Goal: Information Seeking & Learning: Find specific fact

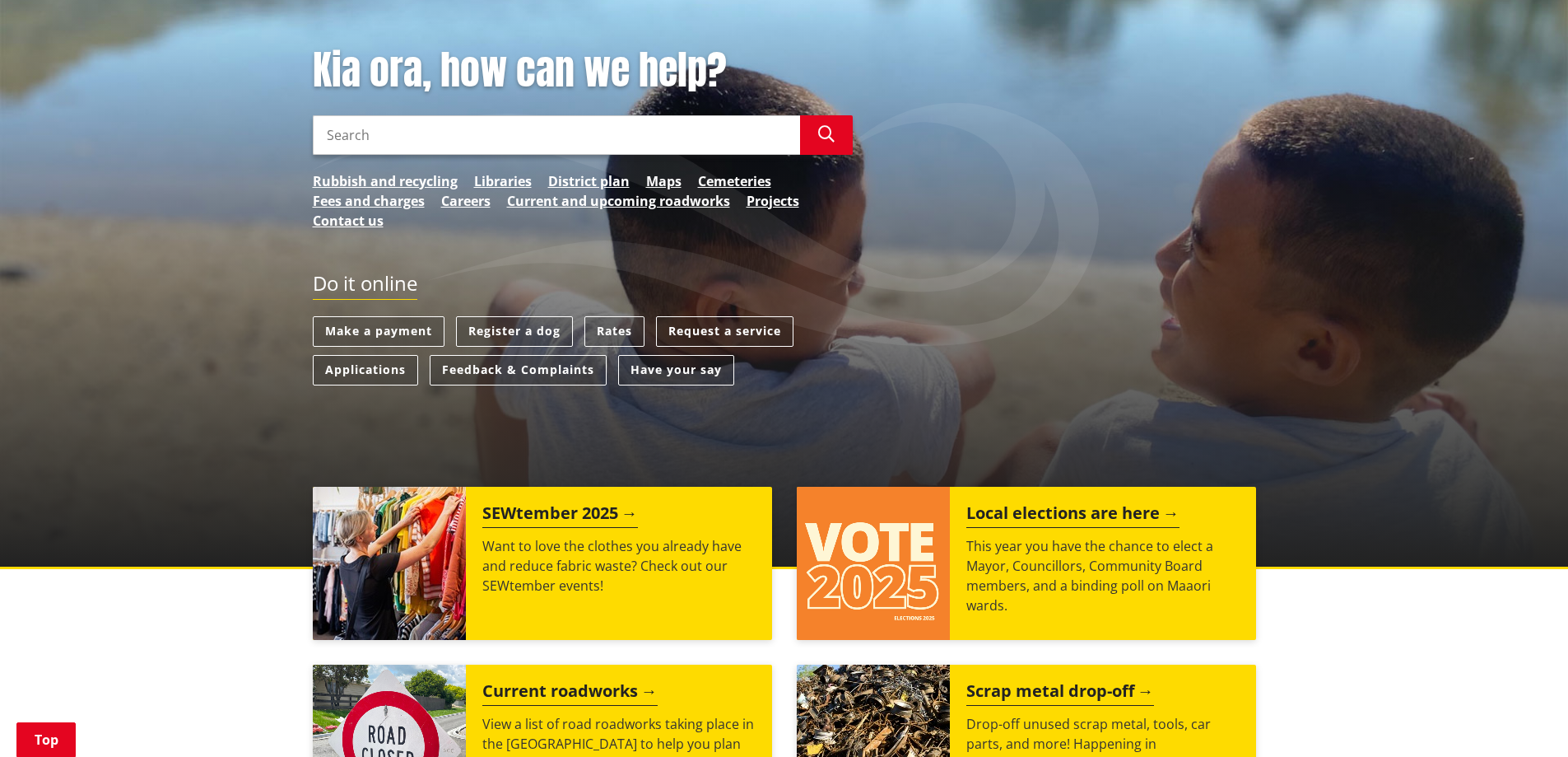
scroll to position [247, 0]
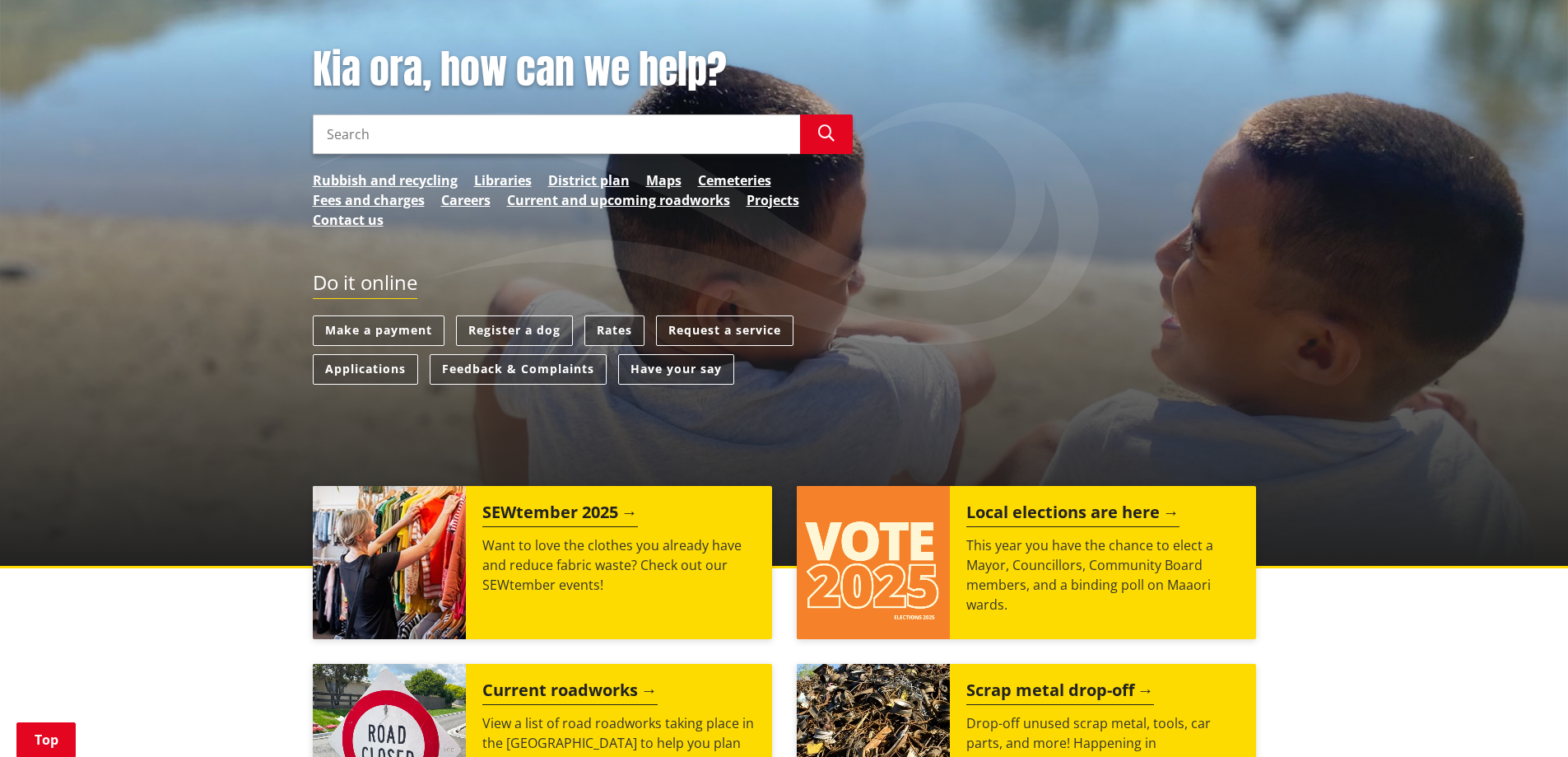
click at [618, 328] on link "Rates" at bounding box center [614, 330] width 60 height 31
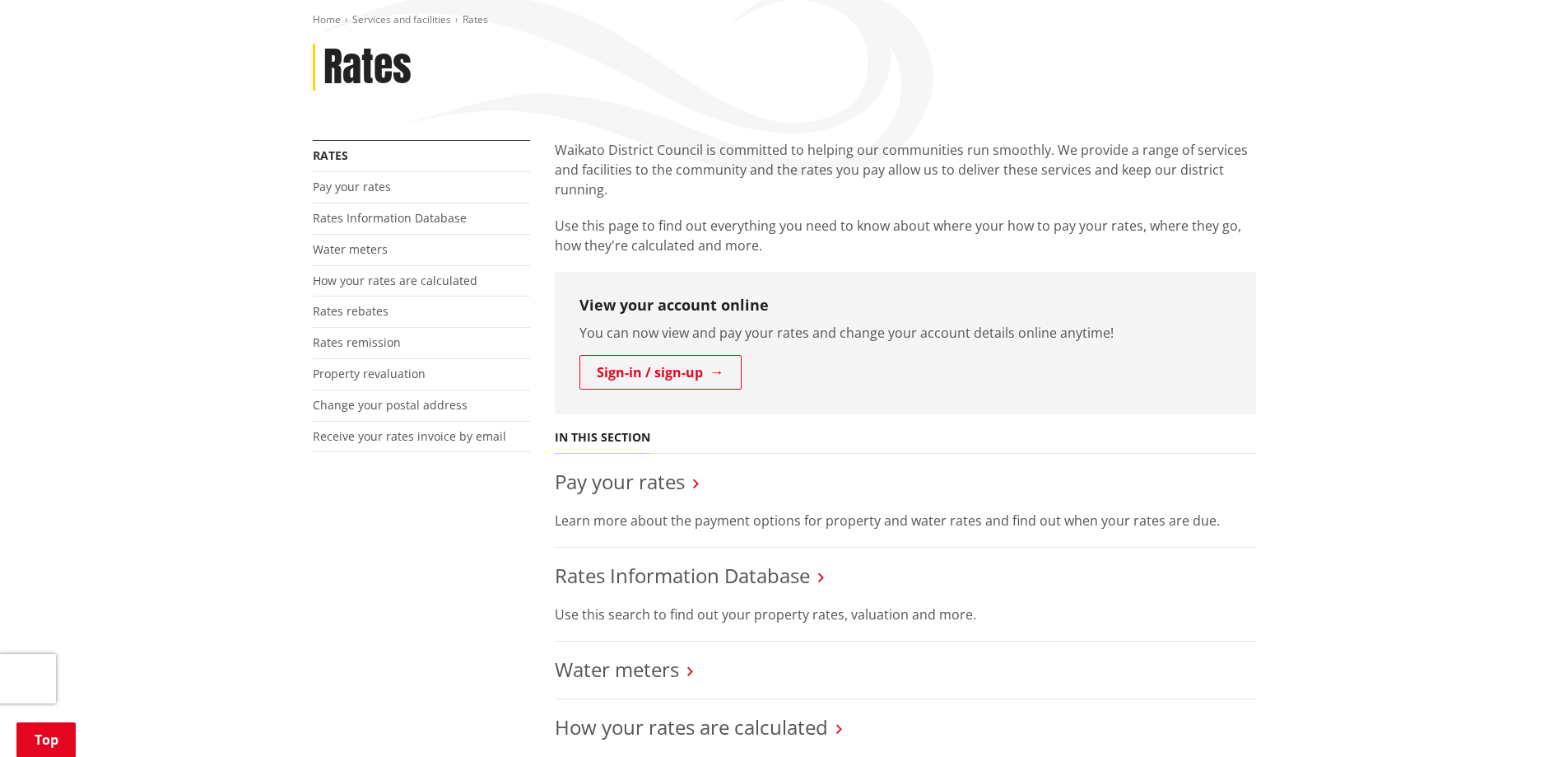
scroll to position [247, 0]
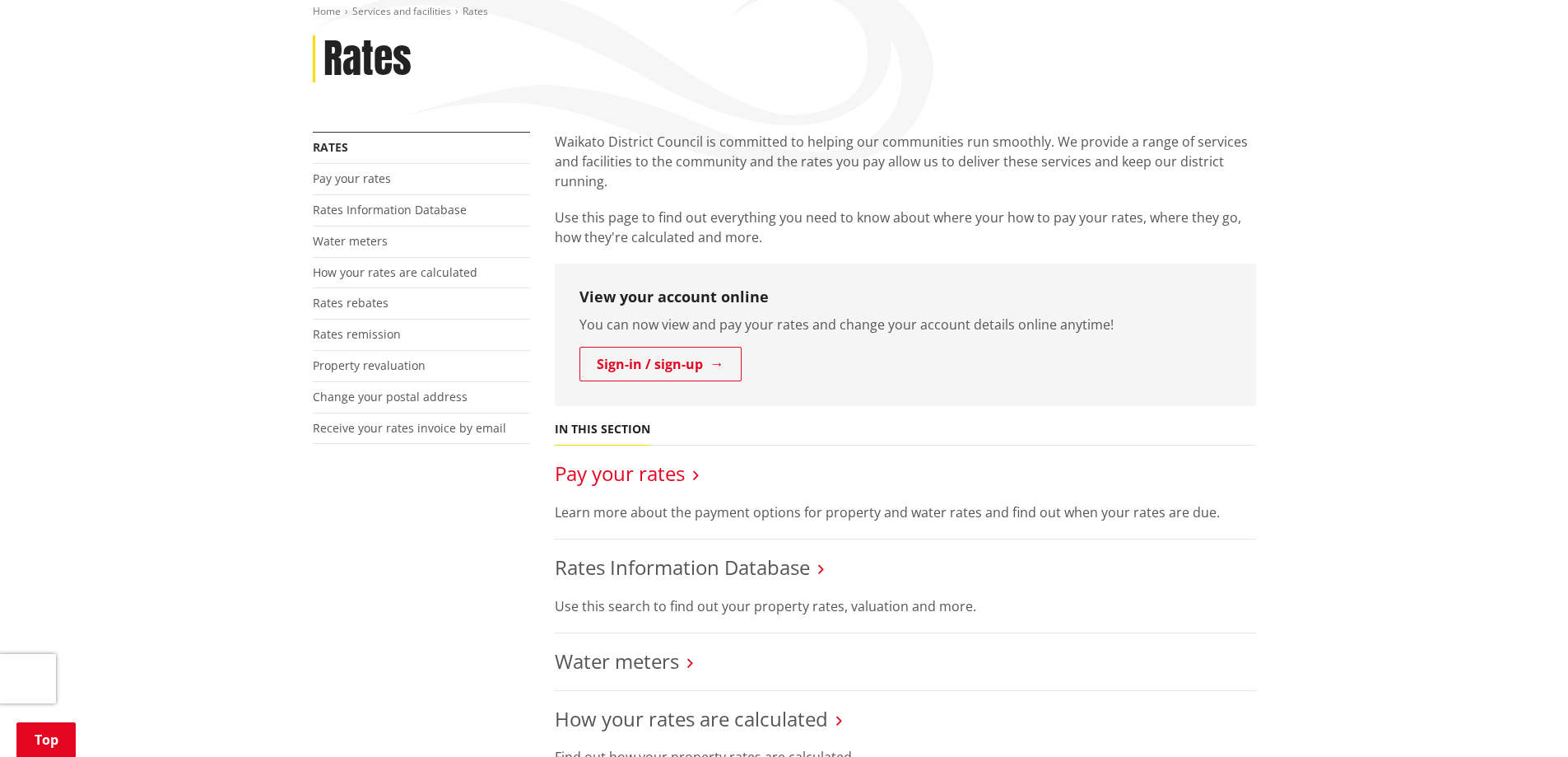
click at [635, 480] on link "Pay your rates" at bounding box center [619, 473] width 130 height 27
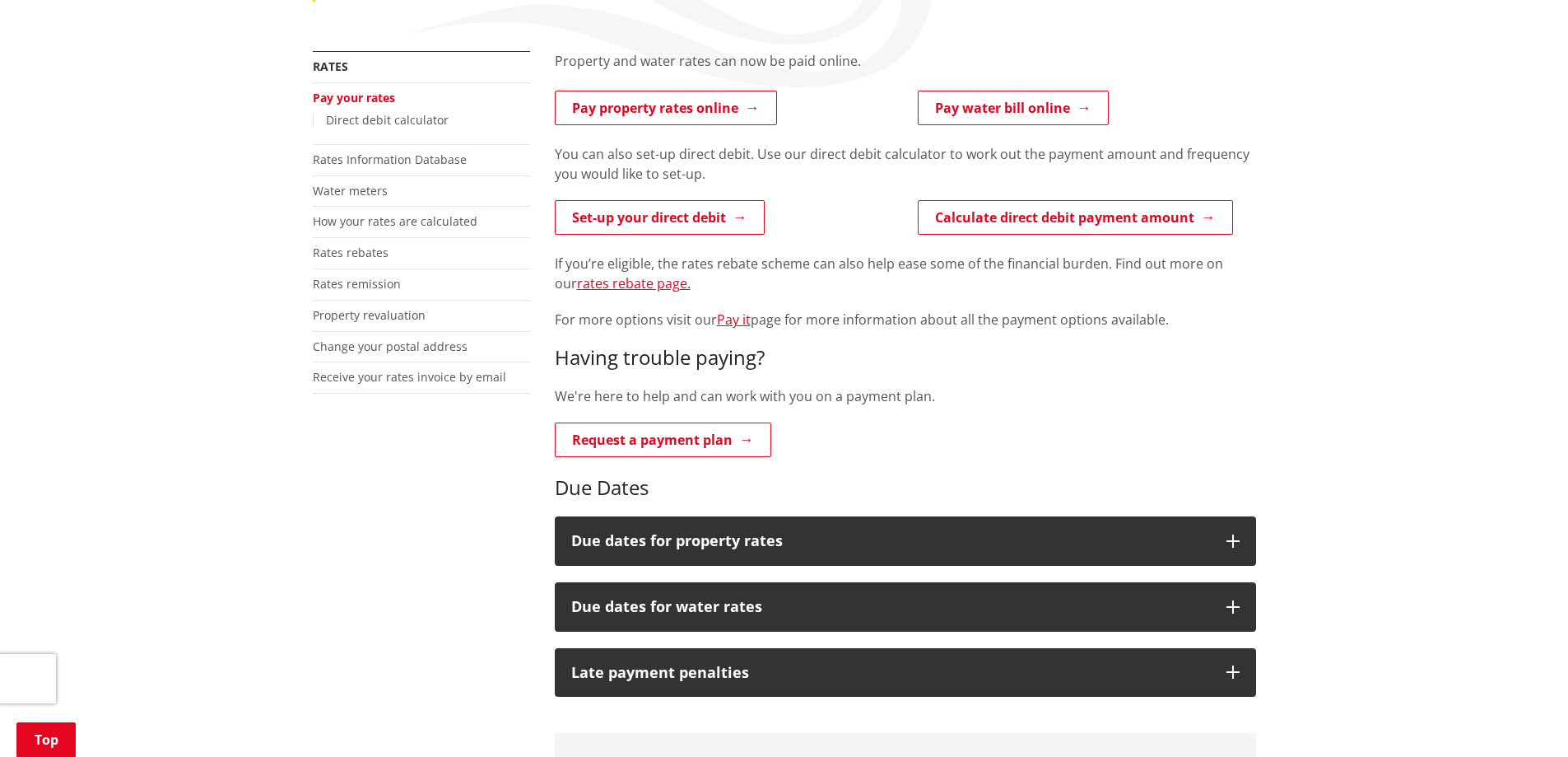
scroll to position [330, 0]
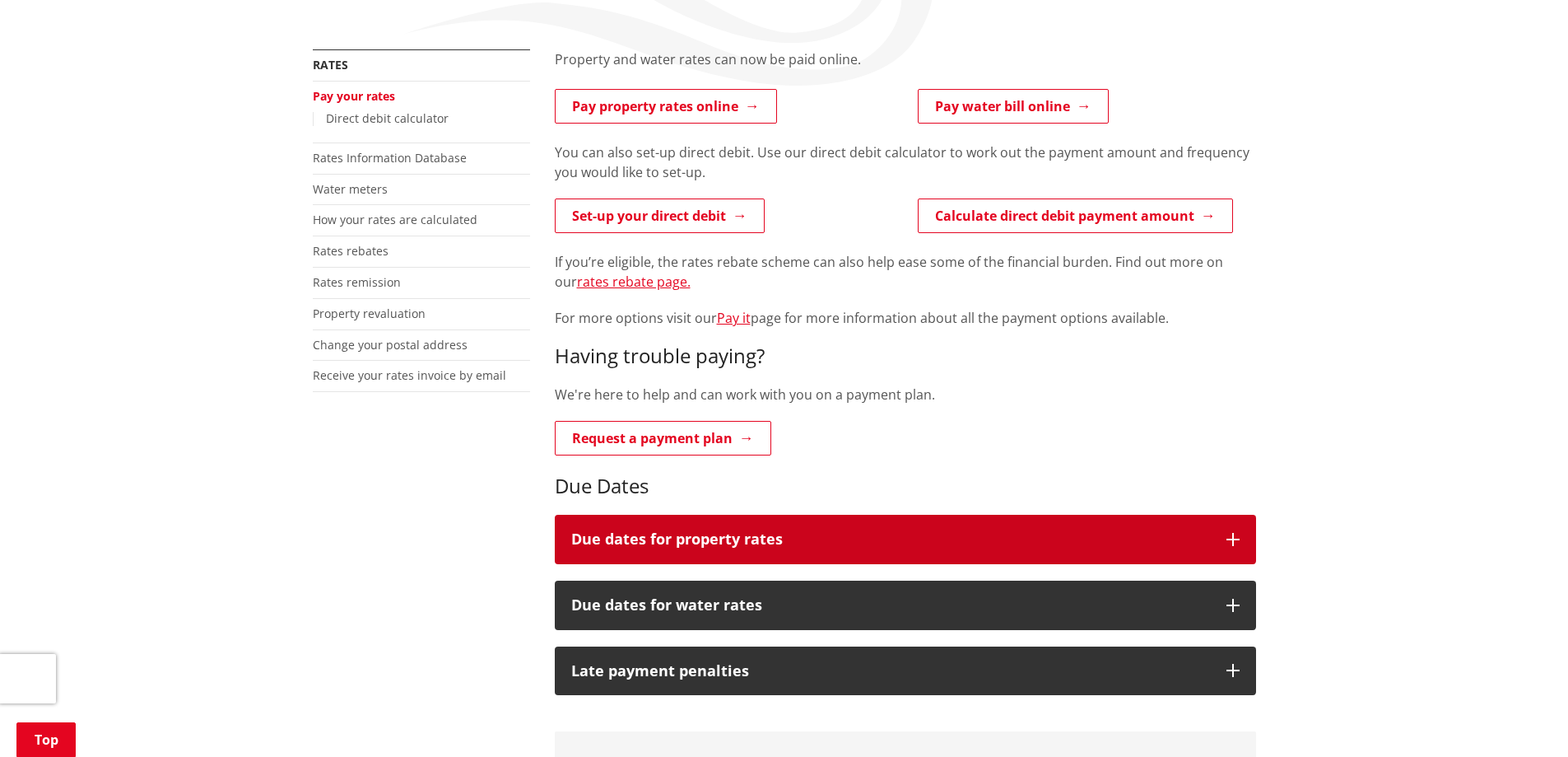
click at [723, 545] on h3 "Due dates for property rates" at bounding box center [890, 539] width 639 height 16
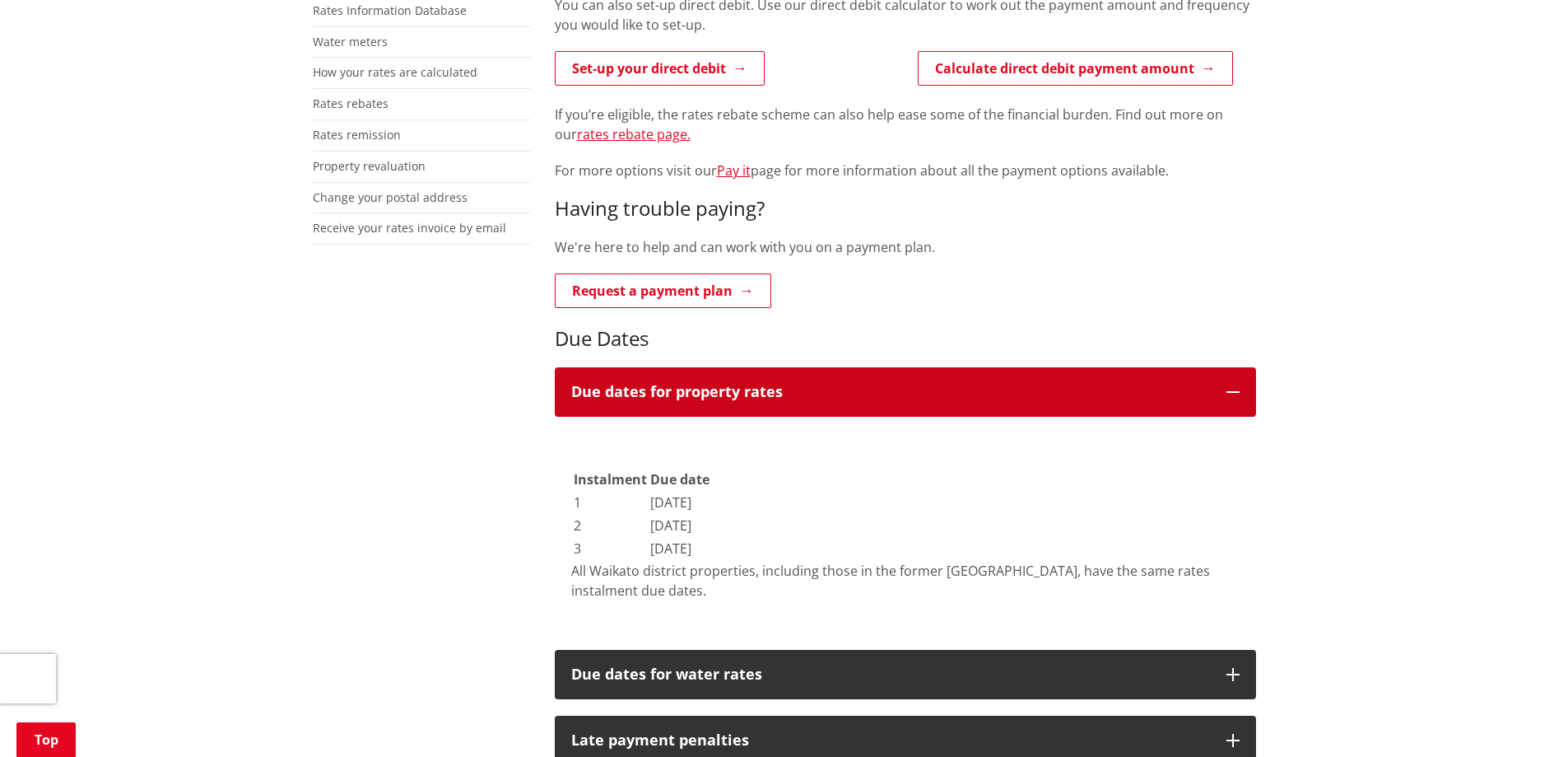
scroll to position [494, 0]
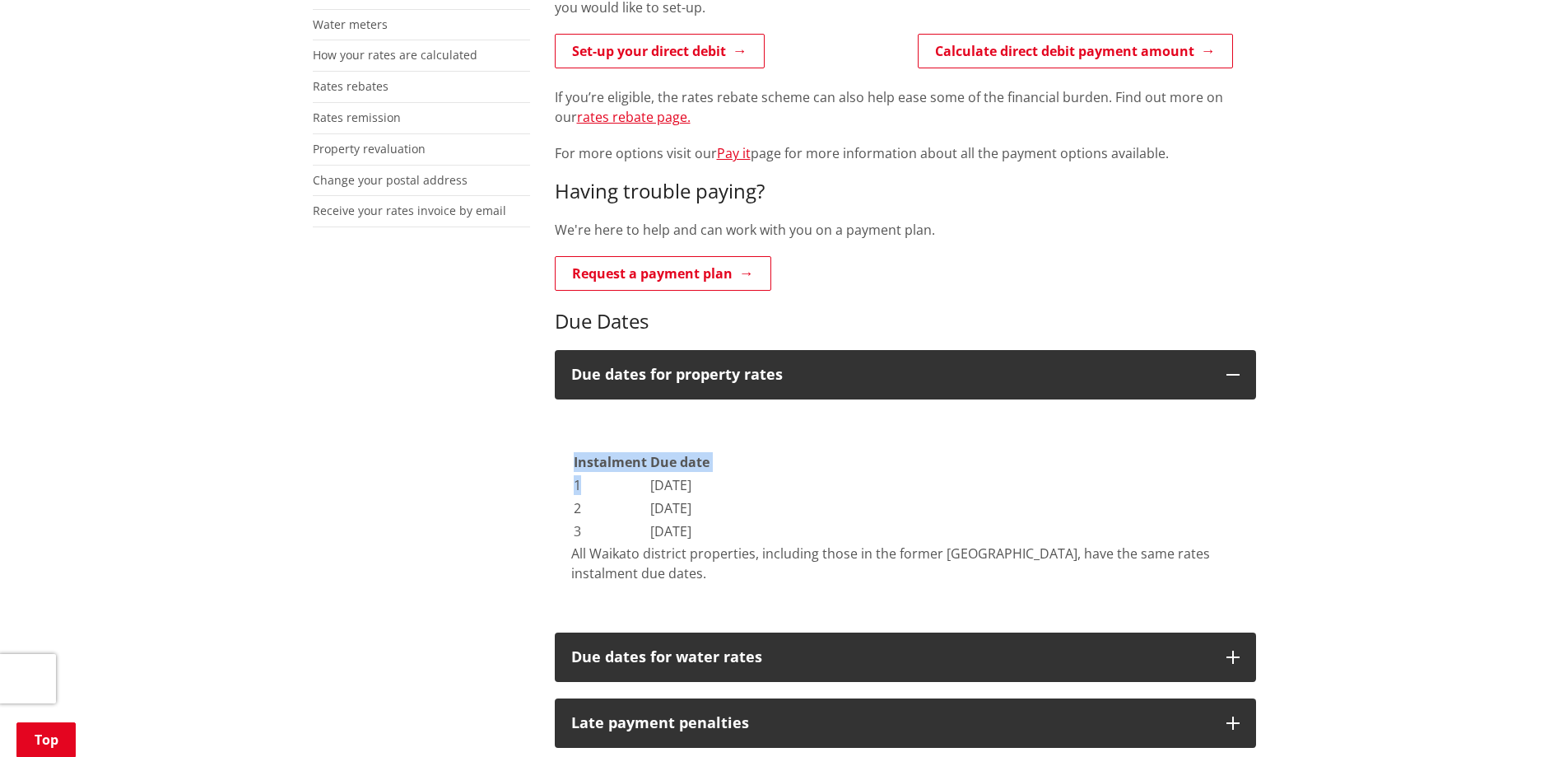
drag, startPoint x: 651, startPoint y: 481, endPoint x: 826, endPoint y: 532, distance: 182.3
click at [826, 532] on div "Instalment Due date 1 22 September 2025 2 20 January 2026 3 20 May 2026 All Wai…" at bounding box center [905, 500] width 668 height 168
click at [787, 562] on p "All Waikato district properties, including those in the former Franklin distric…" at bounding box center [905, 563] width 668 height 40
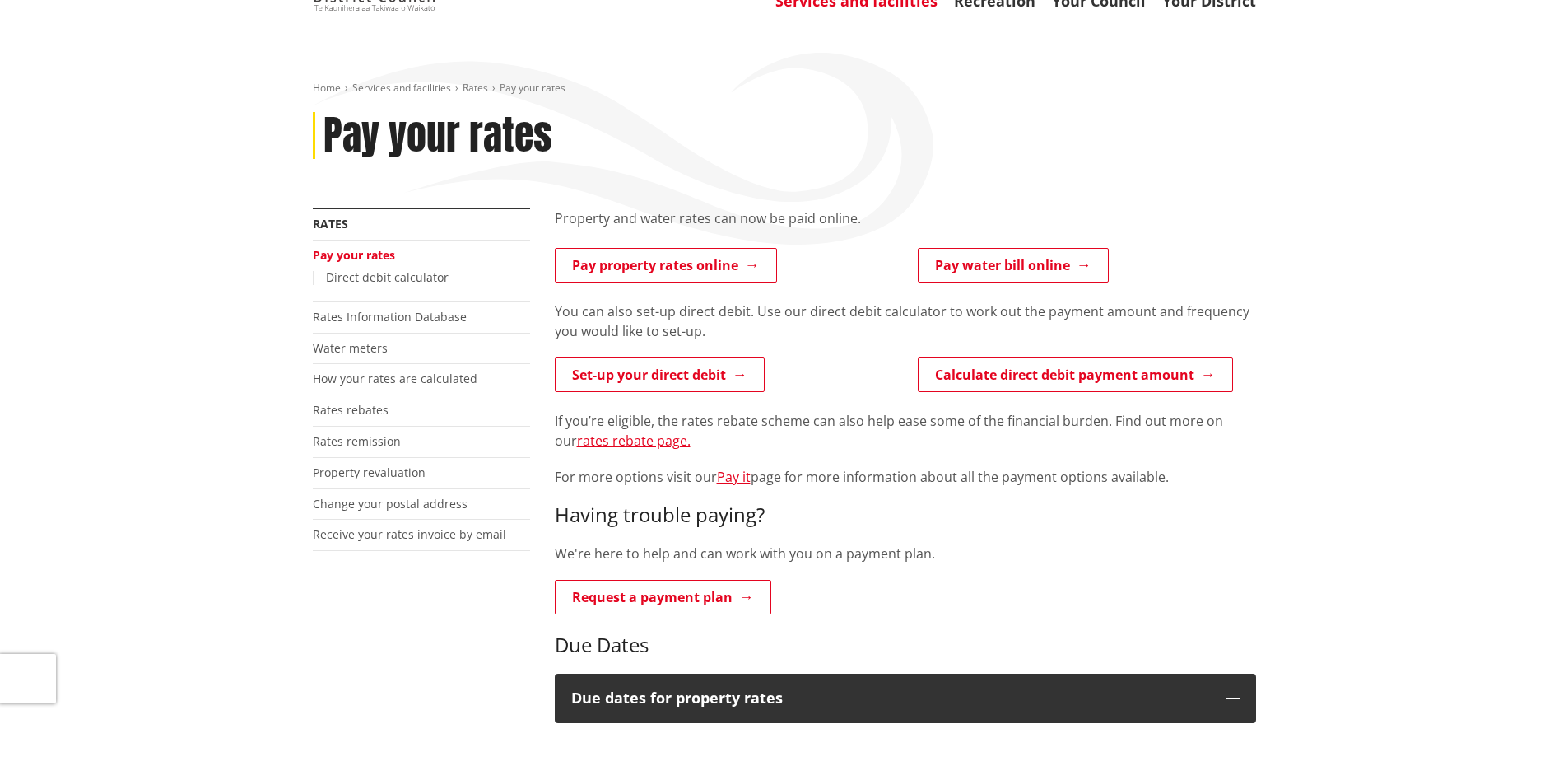
scroll to position [0, 0]
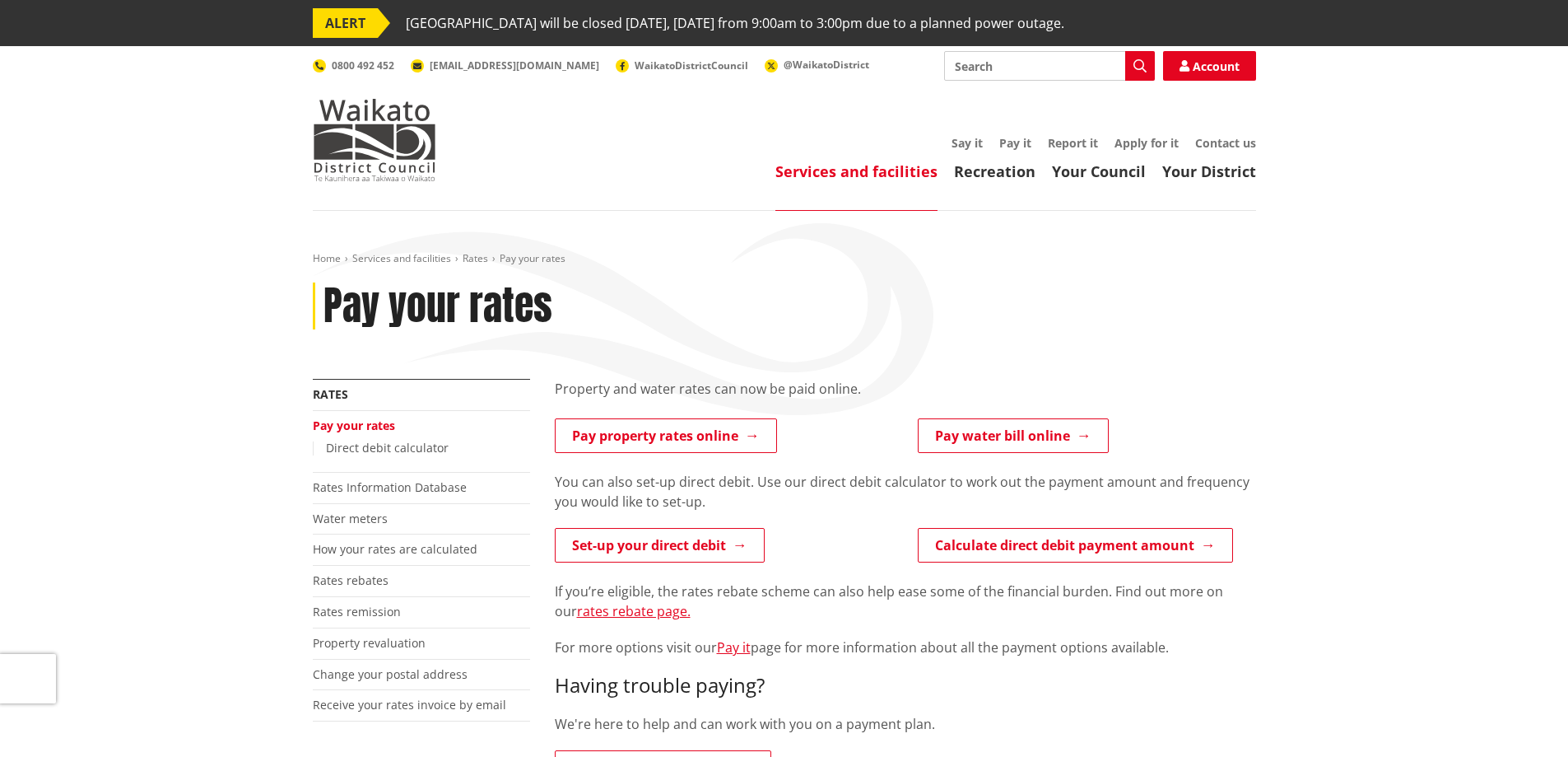
click at [855, 493] on p "You can also set-up direct debit. Use our direct debit calculator to work out t…" at bounding box center [905, 491] width 702 height 40
click at [821, 496] on p "You can also set-up direct debit. Use our direct debit calculator to work out t…" at bounding box center [905, 491] width 702 height 40
click at [431, 483] on link "Rates Information Database" at bounding box center [389, 487] width 154 height 15
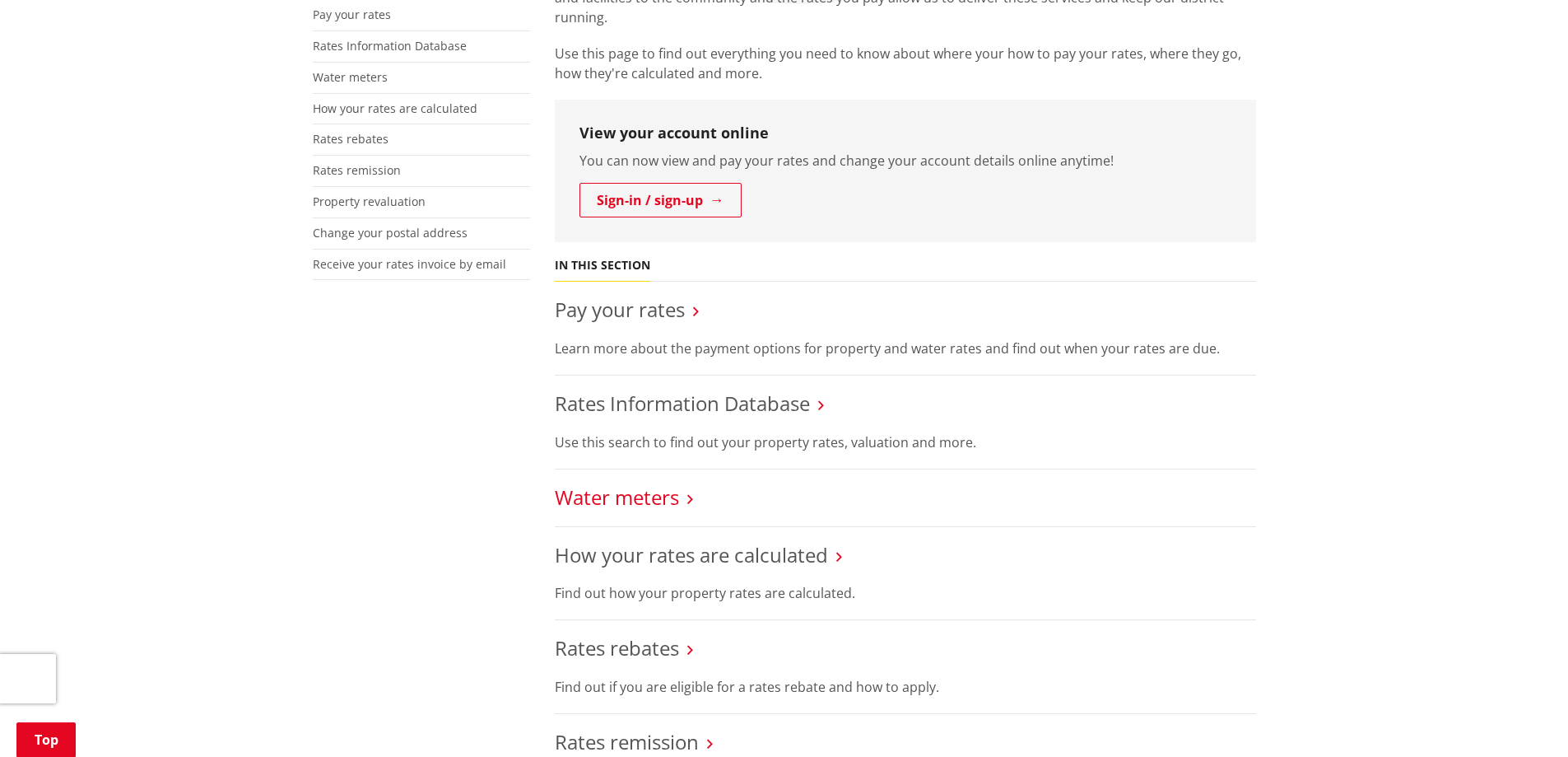
scroll to position [412, 0]
click at [669, 398] on link "Rates Information Database" at bounding box center [682, 402] width 255 height 27
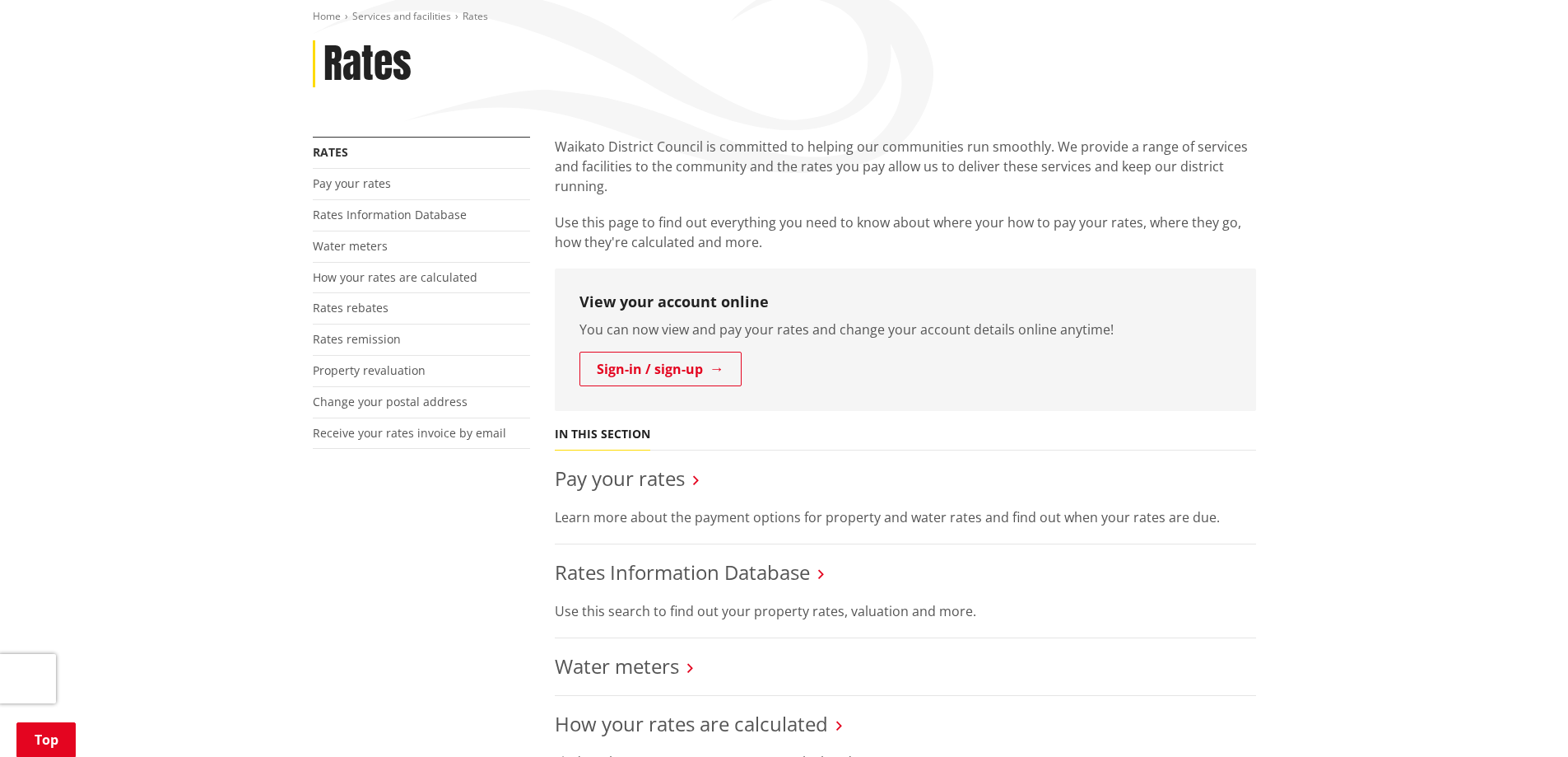
scroll to position [0, 0]
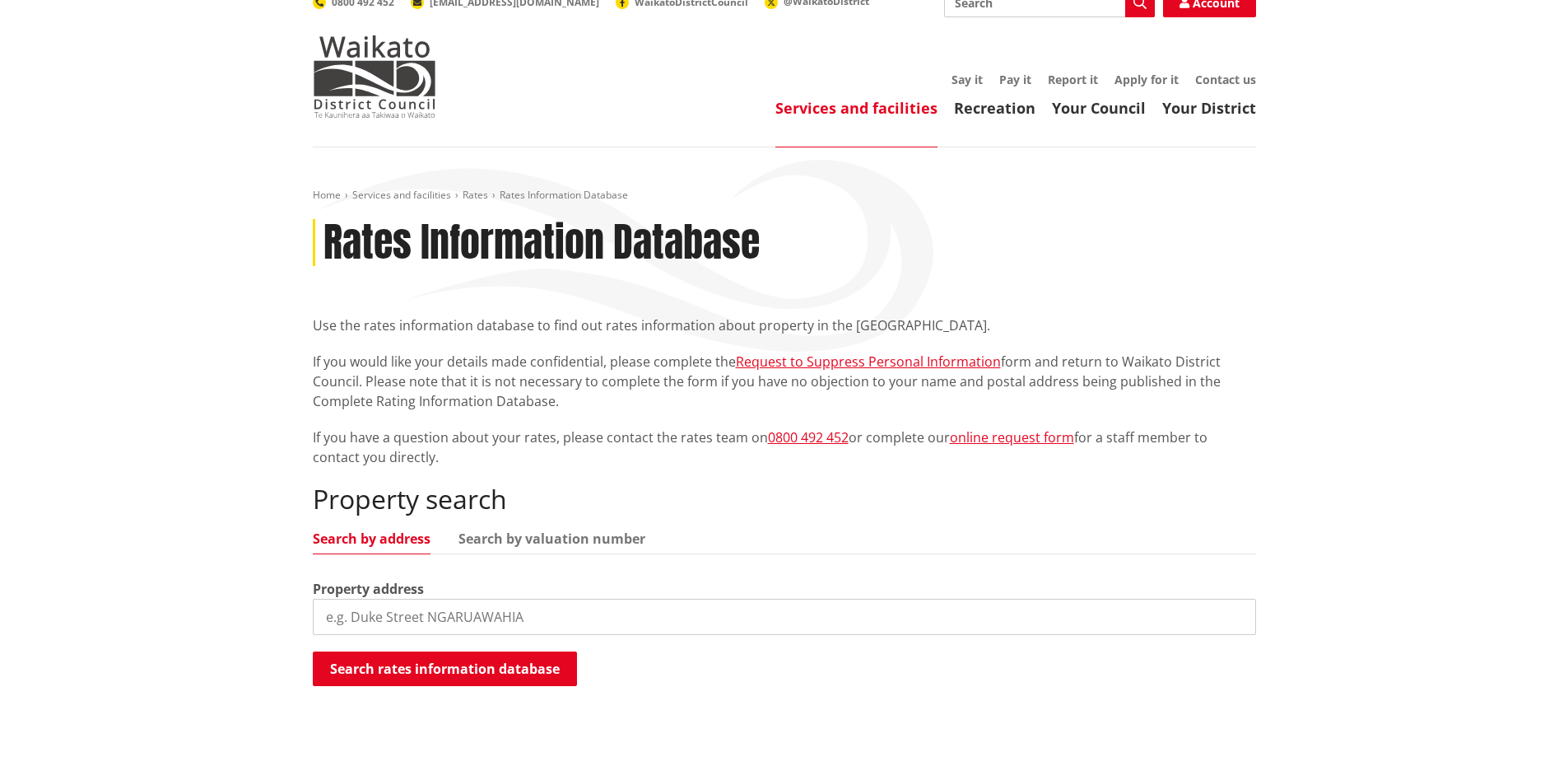
scroll to position [247, 0]
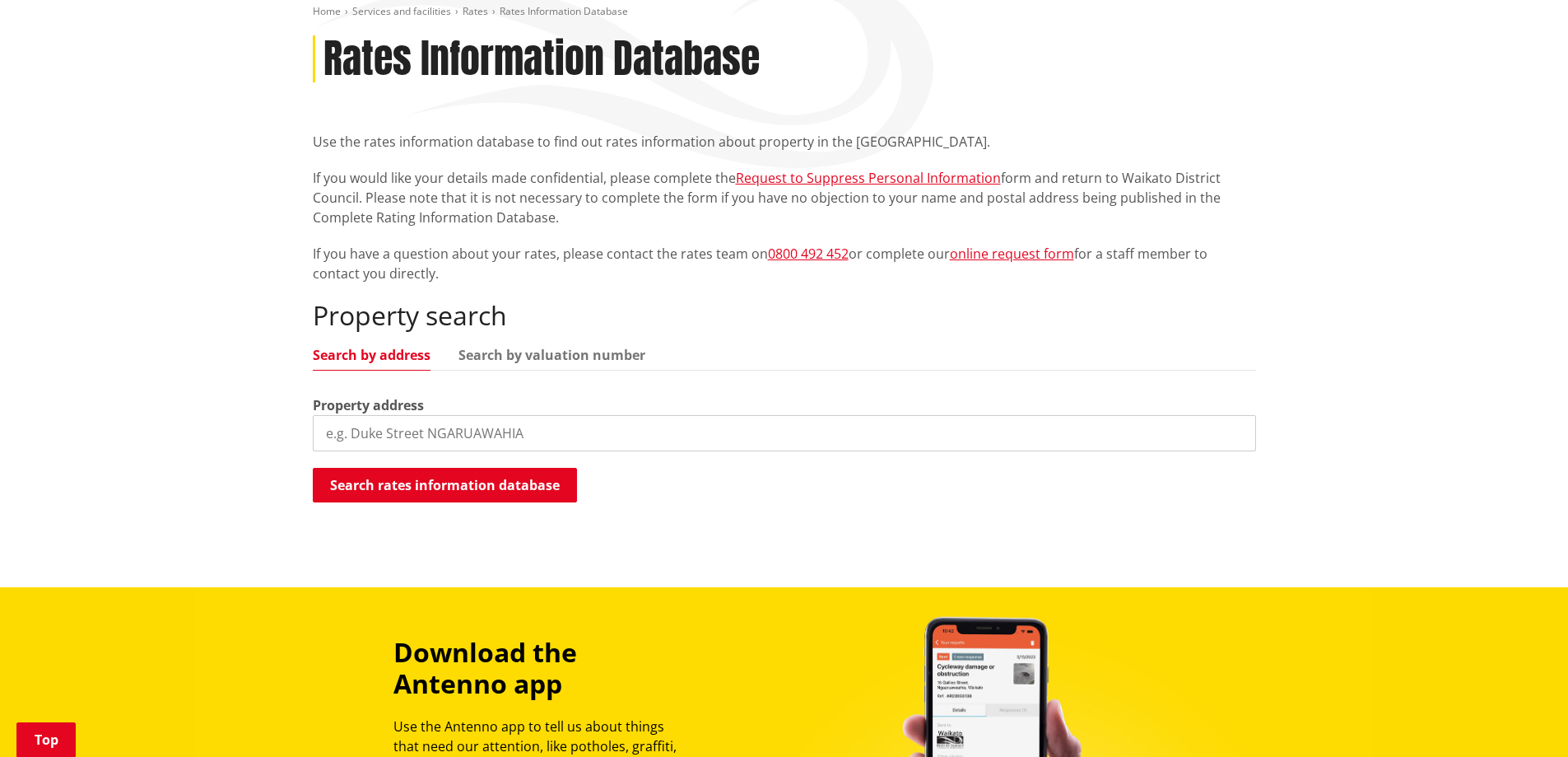
click at [406, 434] on input "search" at bounding box center [784, 432] width 943 height 37
type input "111a platt road"
click at [477, 484] on button "Search rates information database" at bounding box center [444, 484] width 264 height 35
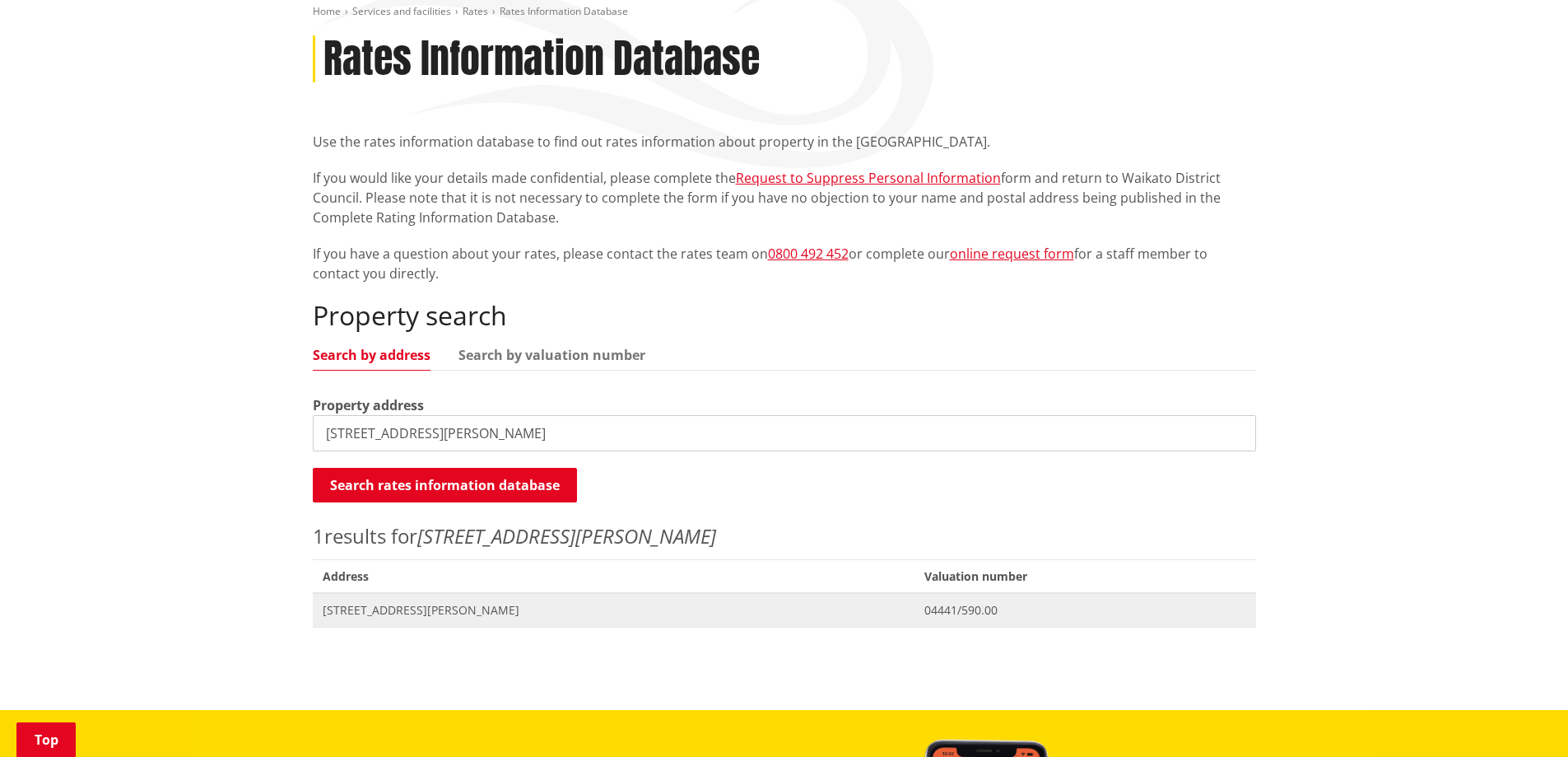
click at [527, 620] on span "Address 111A Platt Road TAUWHARE" at bounding box center [613, 610] width 602 height 34
click at [457, 608] on span "111A Platt Road TAUWHARE" at bounding box center [614, 609] width 583 height 16
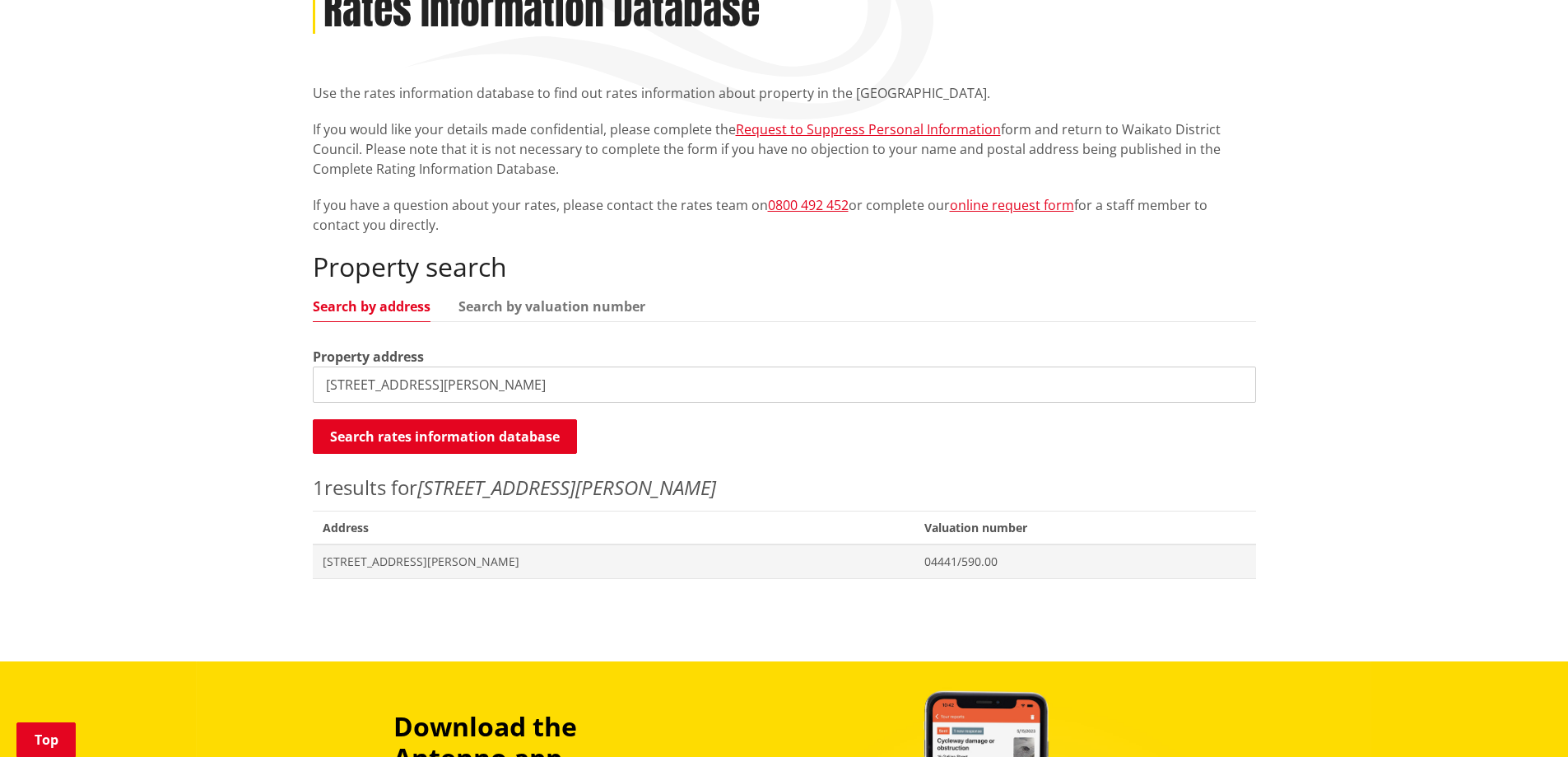
scroll to position [437, 0]
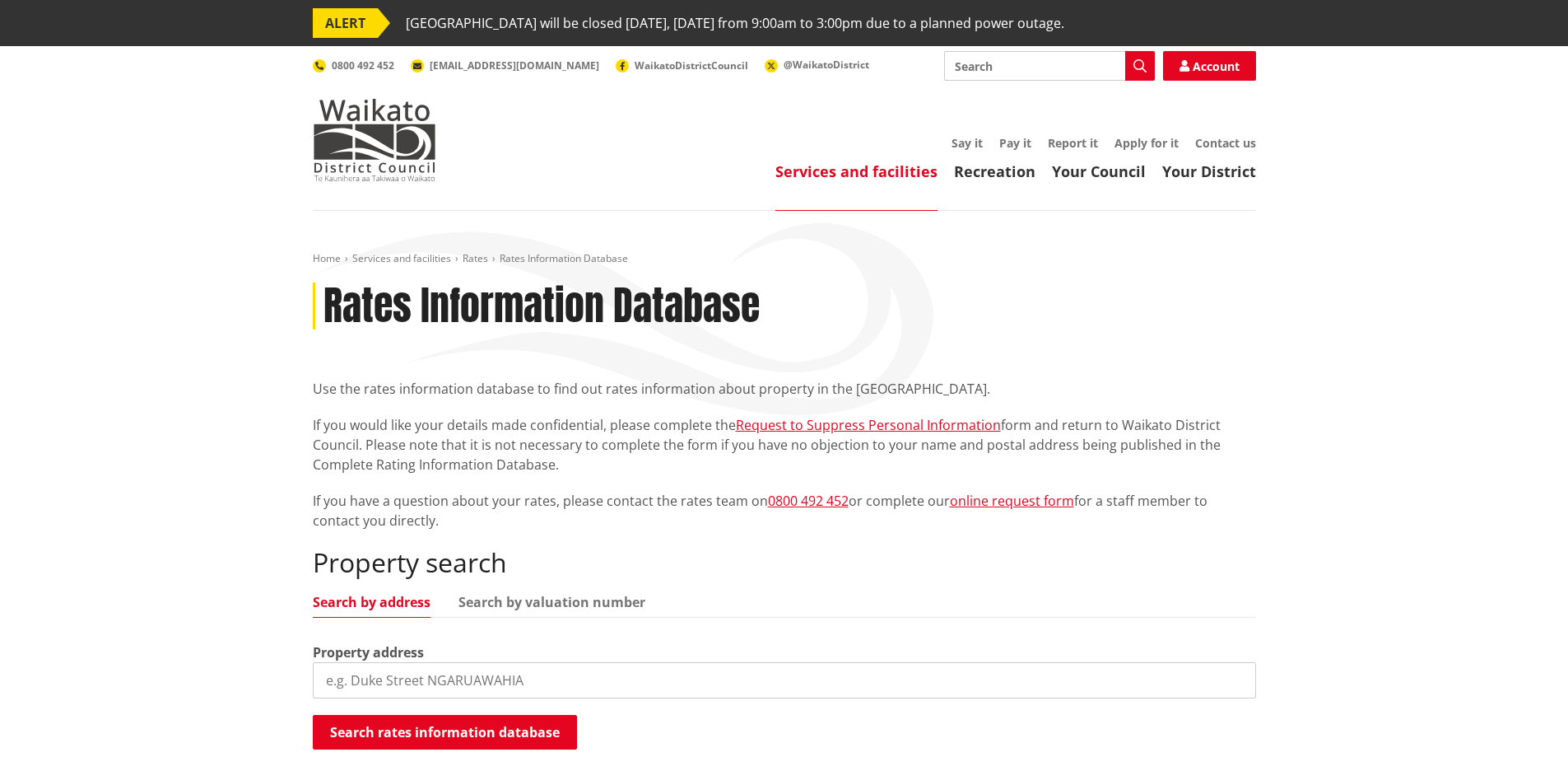
scroll to position [455, 0]
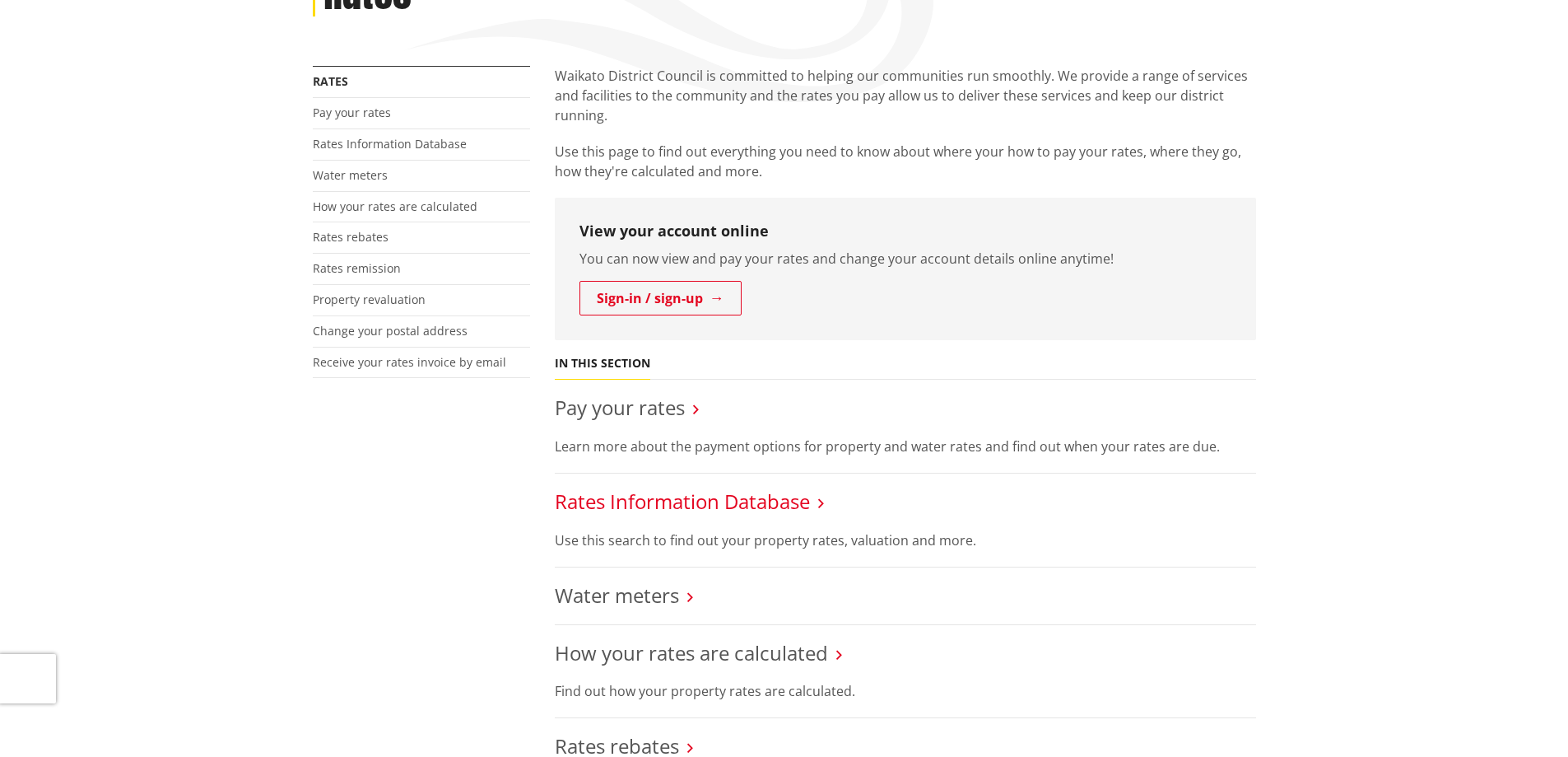
scroll to position [91, 0]
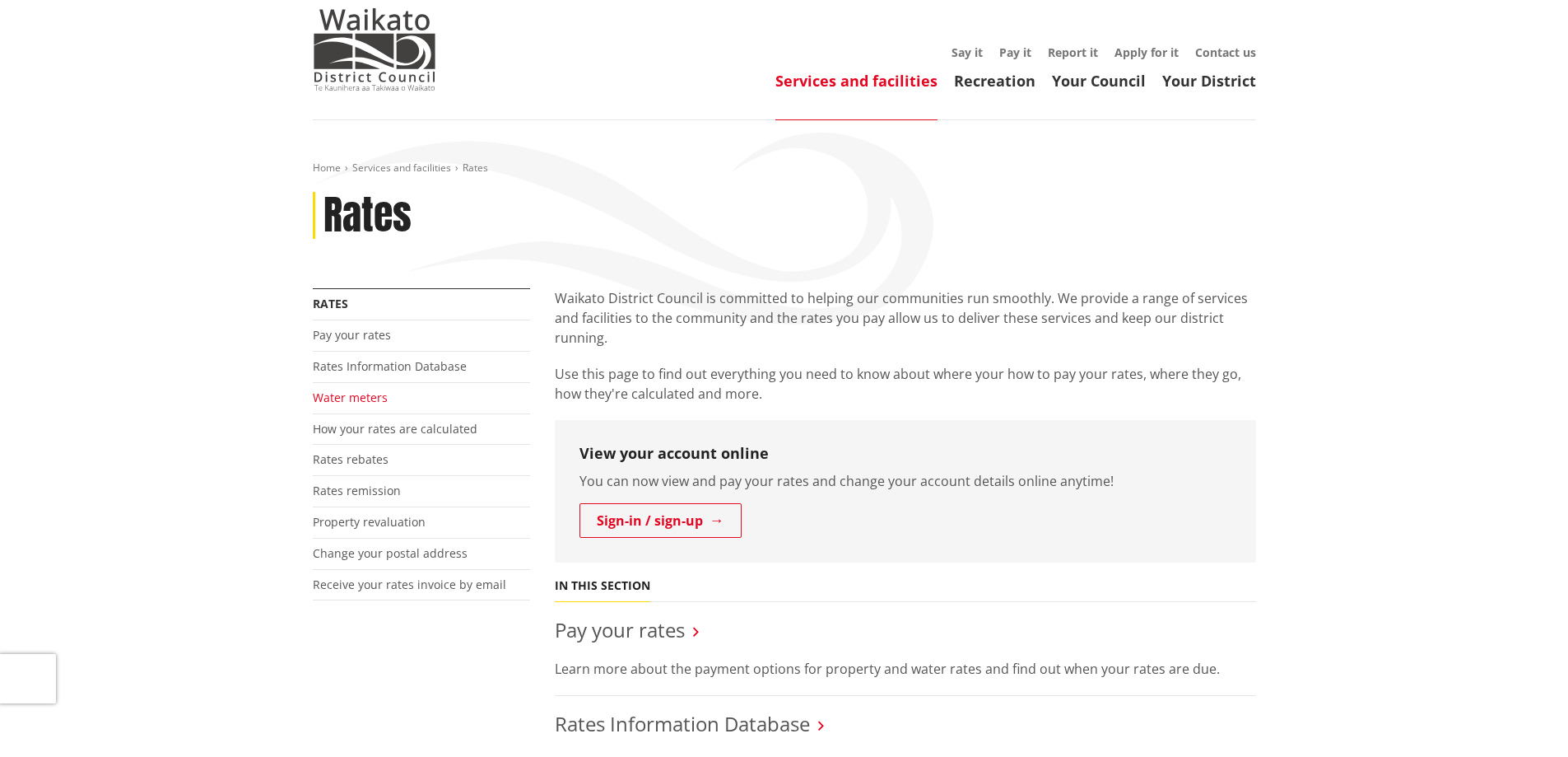
click at [366, 404] on link "Water meters" at bounding box center [350, 397] width 75 height 15
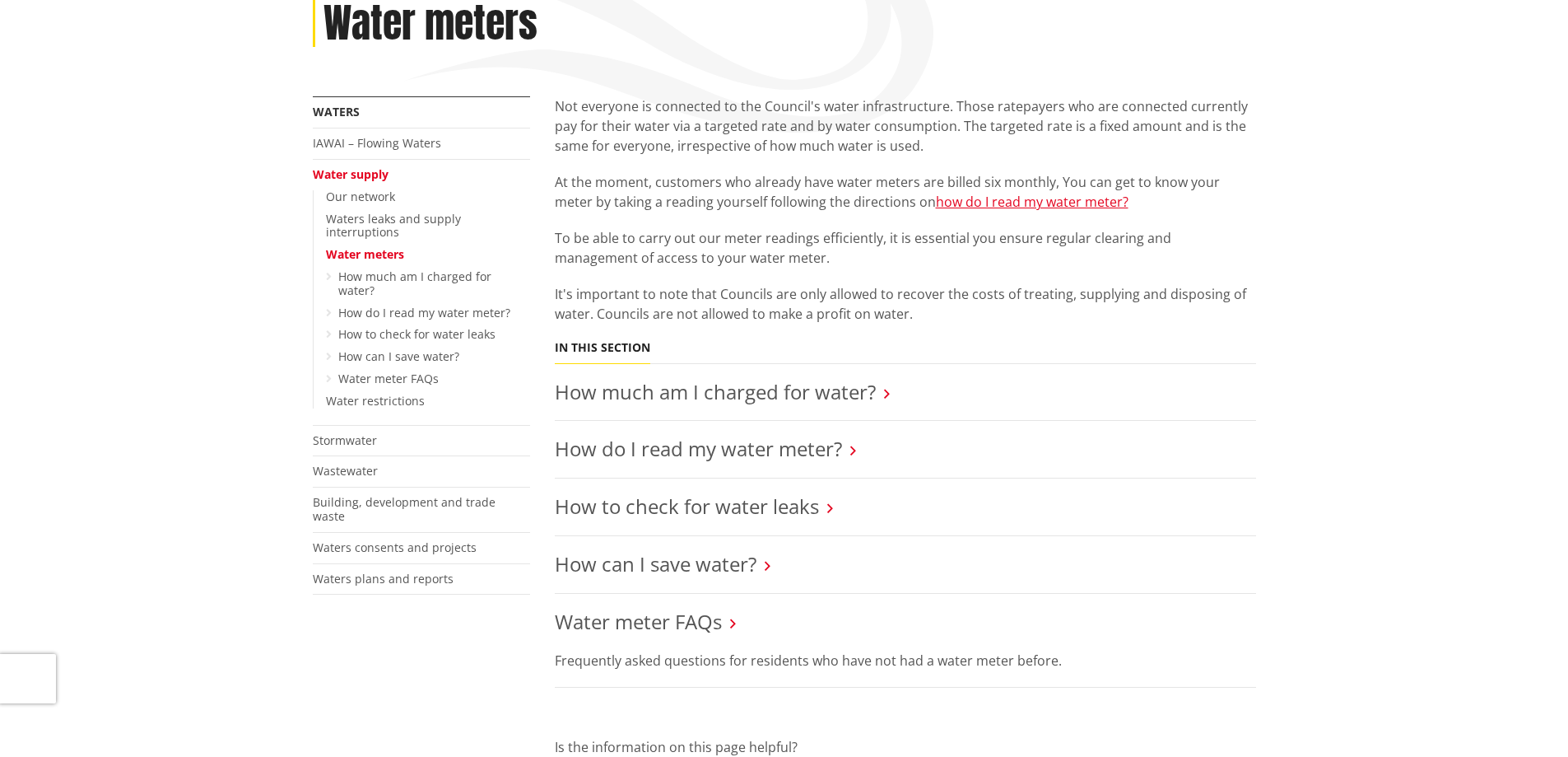
scroll to position [330, 0]
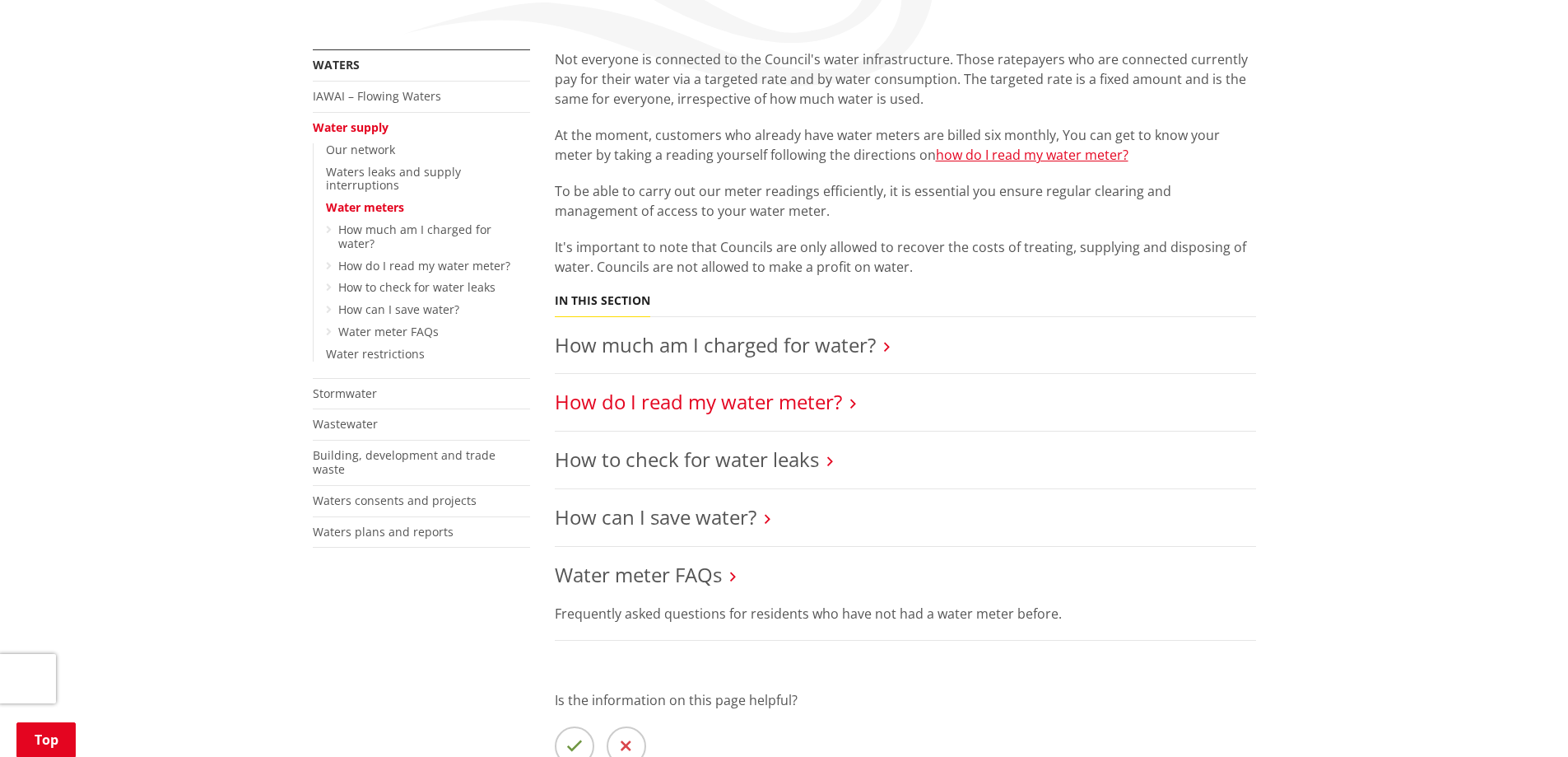
click at [637, 400] on link "How do I read my water meter?" at bounding box center [698, 401] width 287 height 27
